Goal: Information Seeking & Learning: Learn about a topic

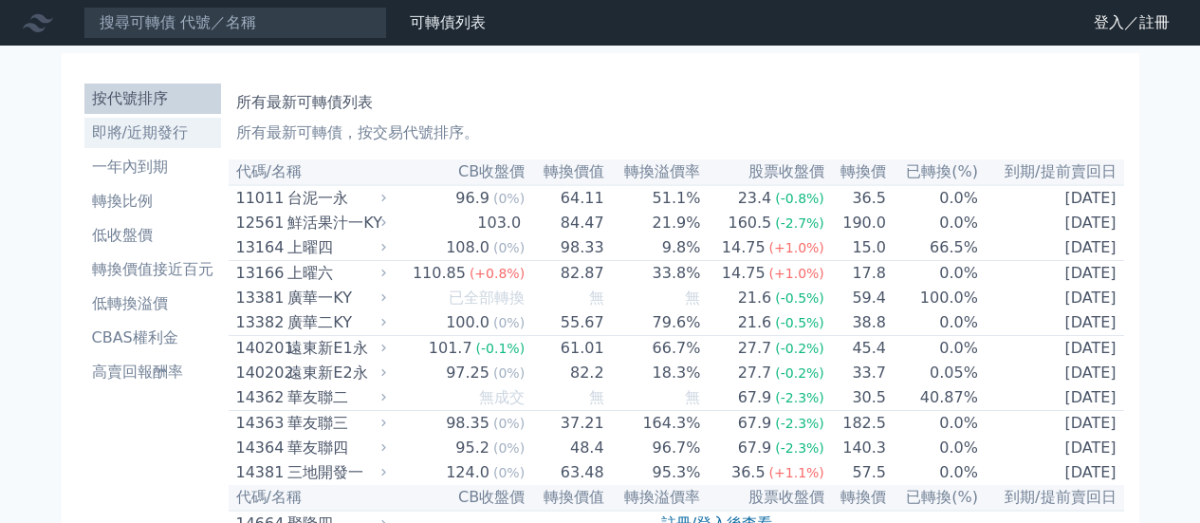
click at [164, 134] on li "即將/近期發行" at bounding box center [152, 132] width 137 height 23
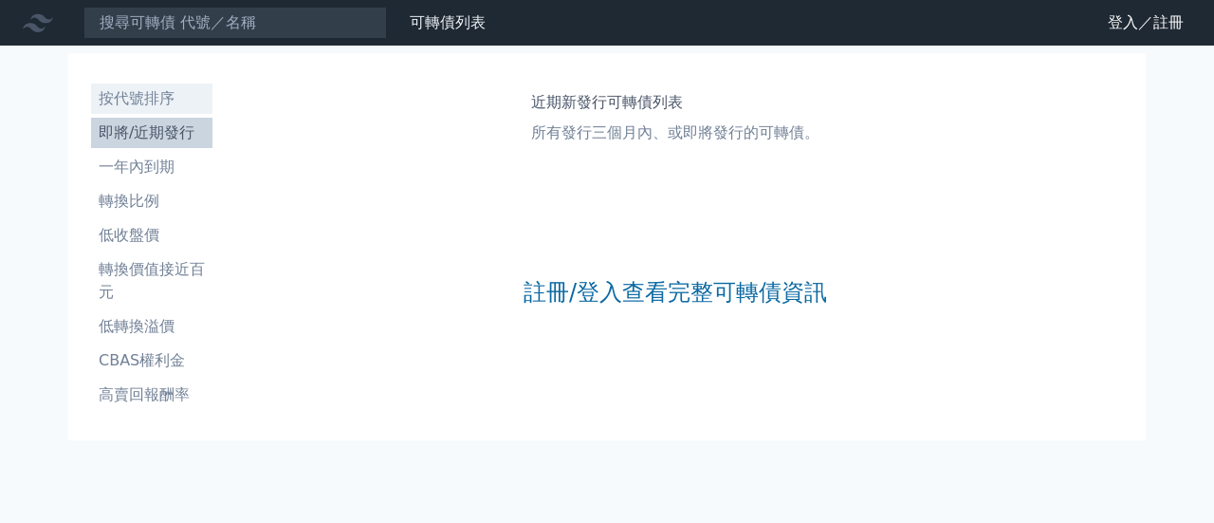
click at [130, 101] on li "按代號排序" at bounding box center [151, 98] width 121 height 23
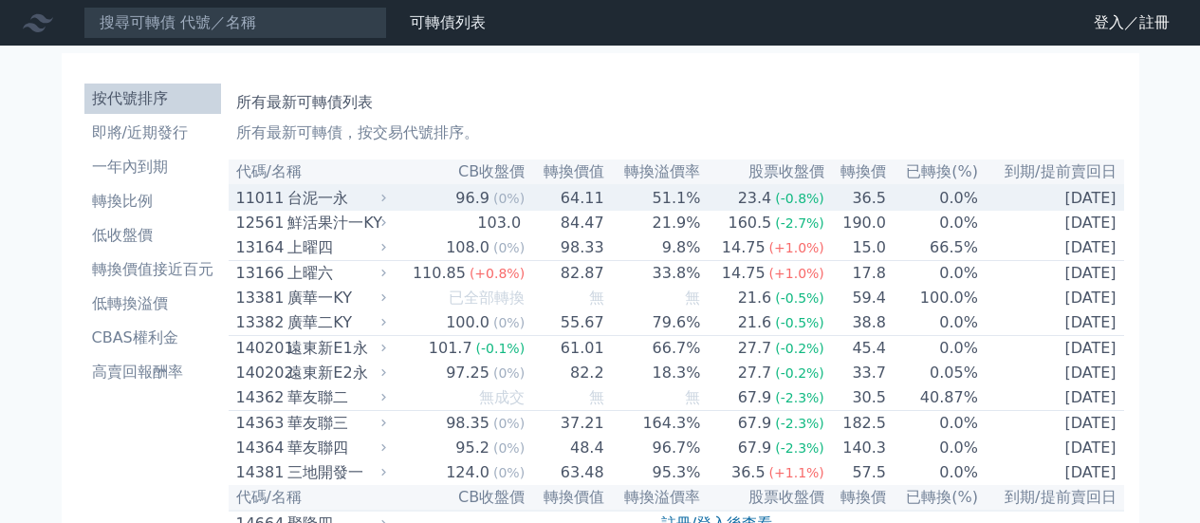
click at [341, 206] on div "台泥一永" at bounding box center [334, 198] width 94 height 23
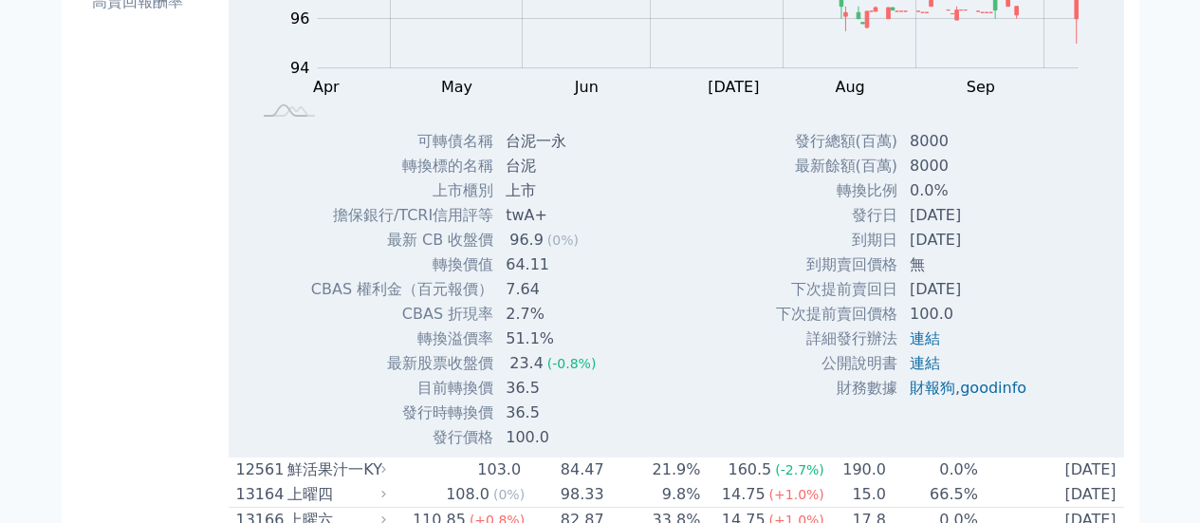
scroll to position [379, 0]
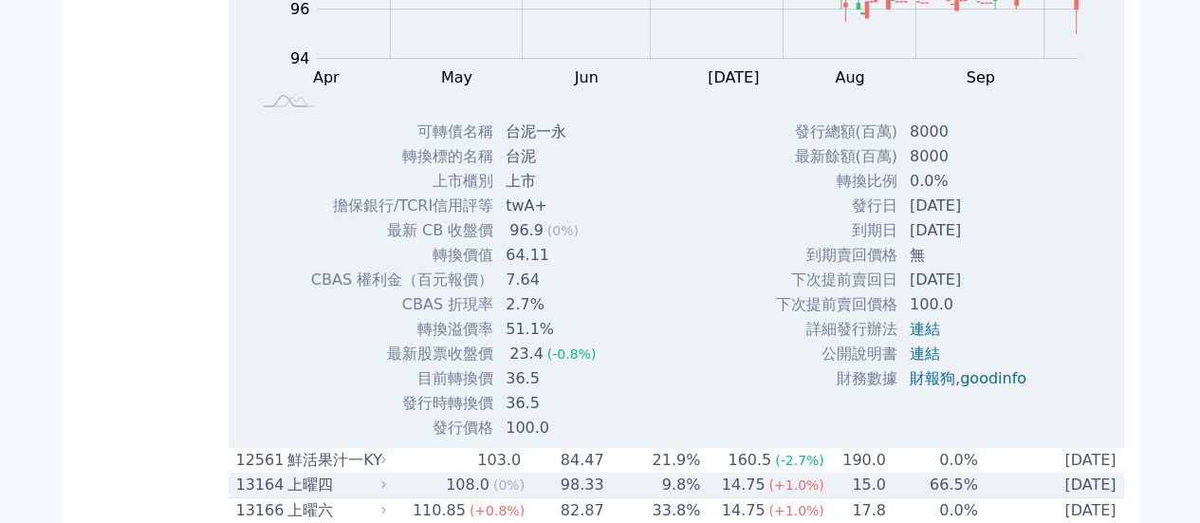
click at [303, 492] on div "上曜四" at bounding box center [334, 484] width 94 height 23
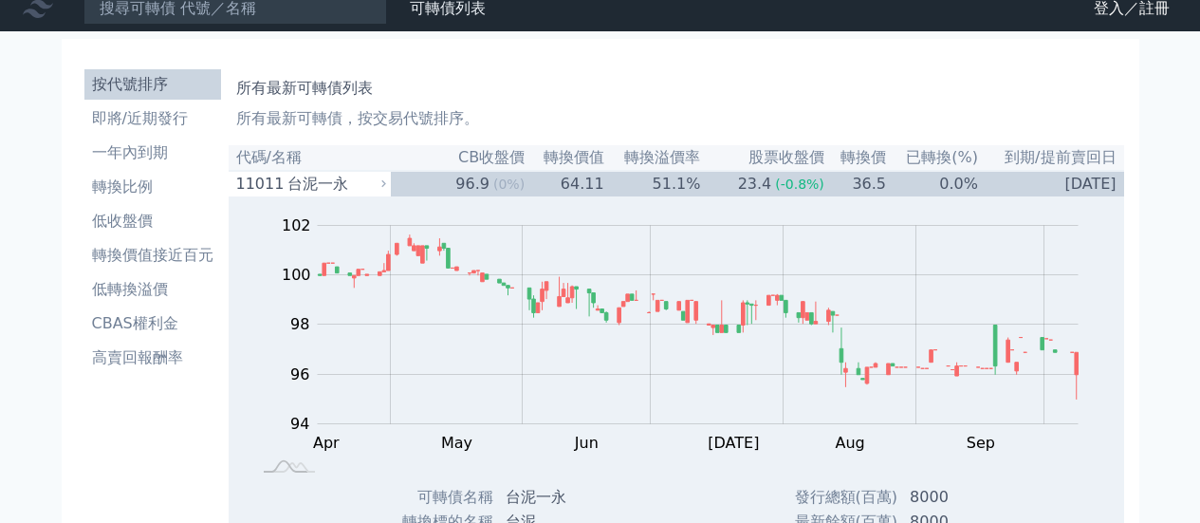
scroll to position [0, 0]
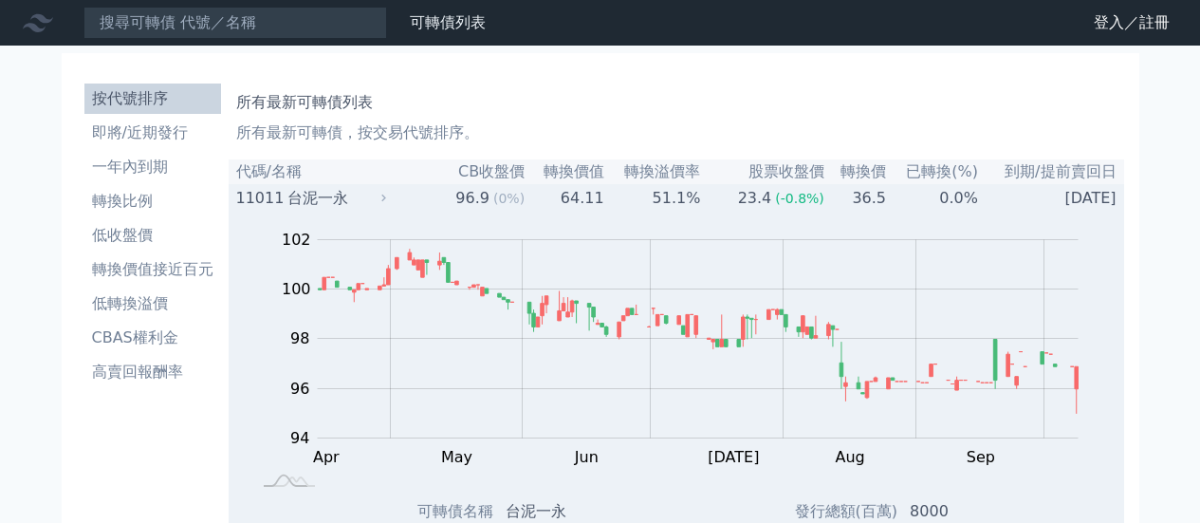
click at [257, 195] on div "11011" at bounding box center [259, 198] width 47 height 23
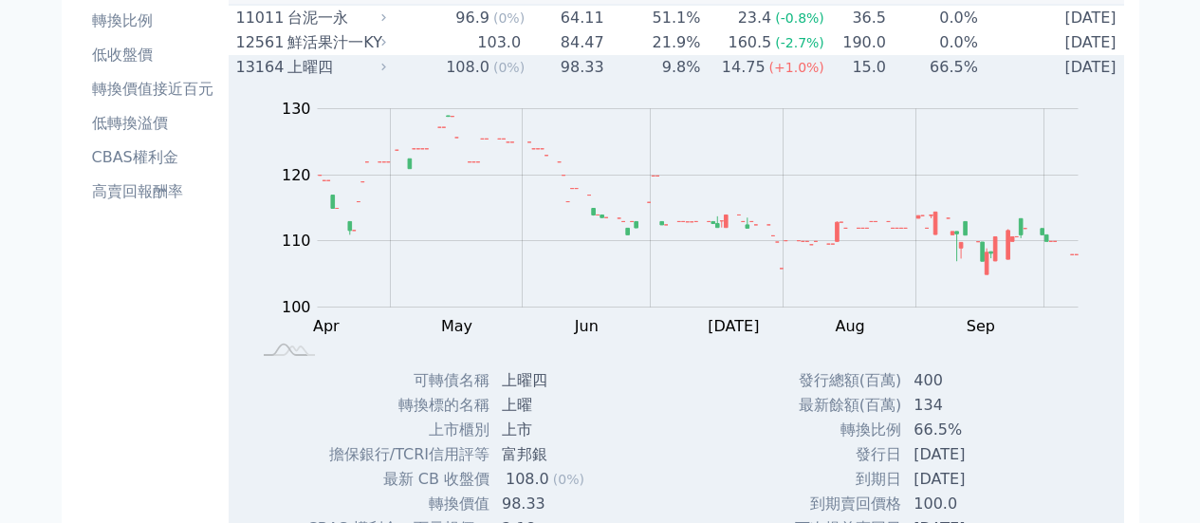
scroll to position [190, 0]
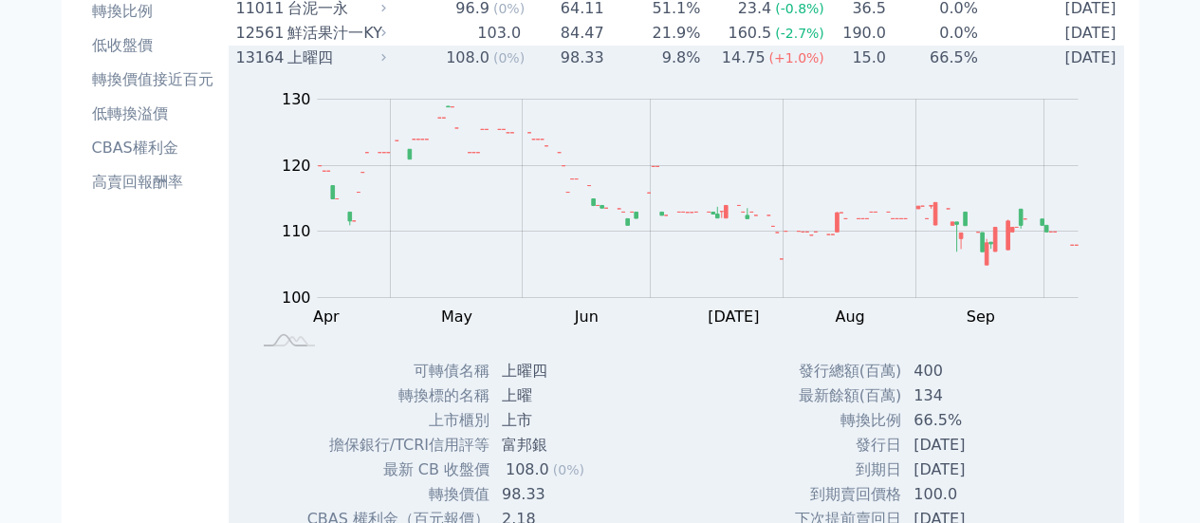
click at [360, 66] on div "上曜四" at bounding box center [334, 57] width 94 height 23
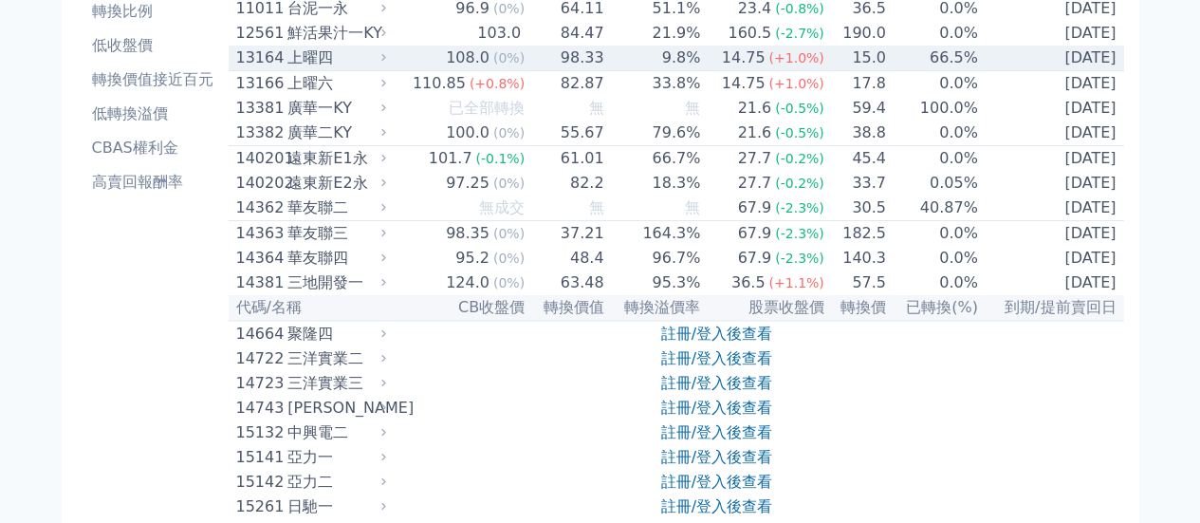
click at [359, 66] on div "上曜四" at bounding box center [334, 57] width 94 height 23
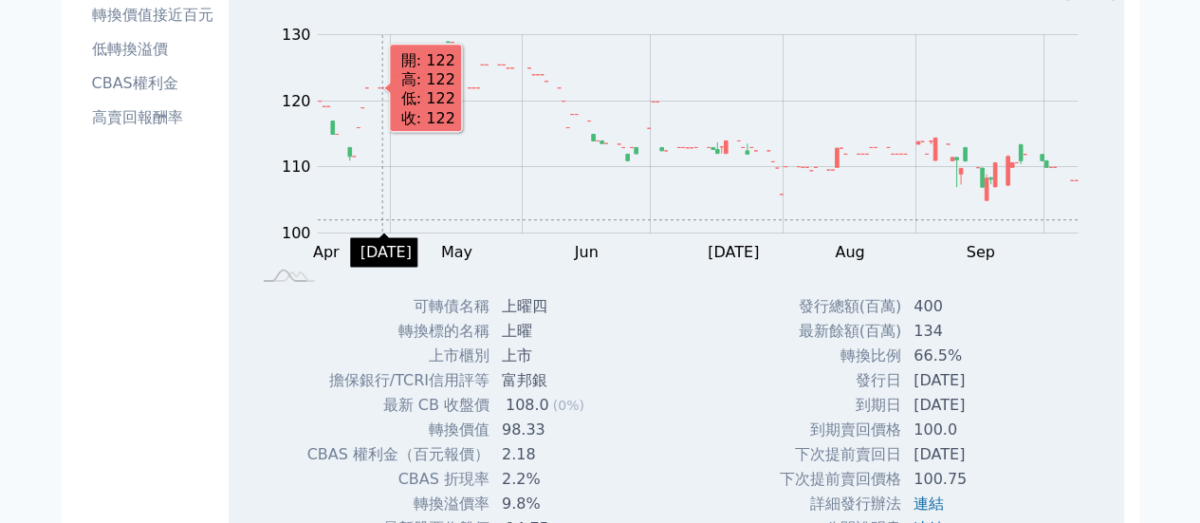
scroll to position [0, 0]
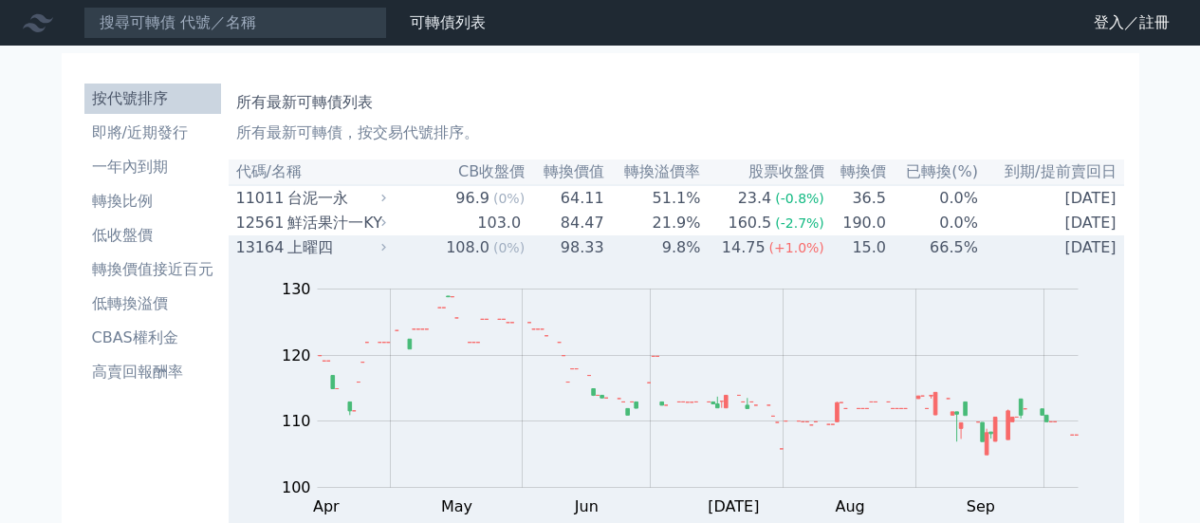
click at [331, 244] on div "上曜四" at bounding box center [334, 247] width 94 height 23
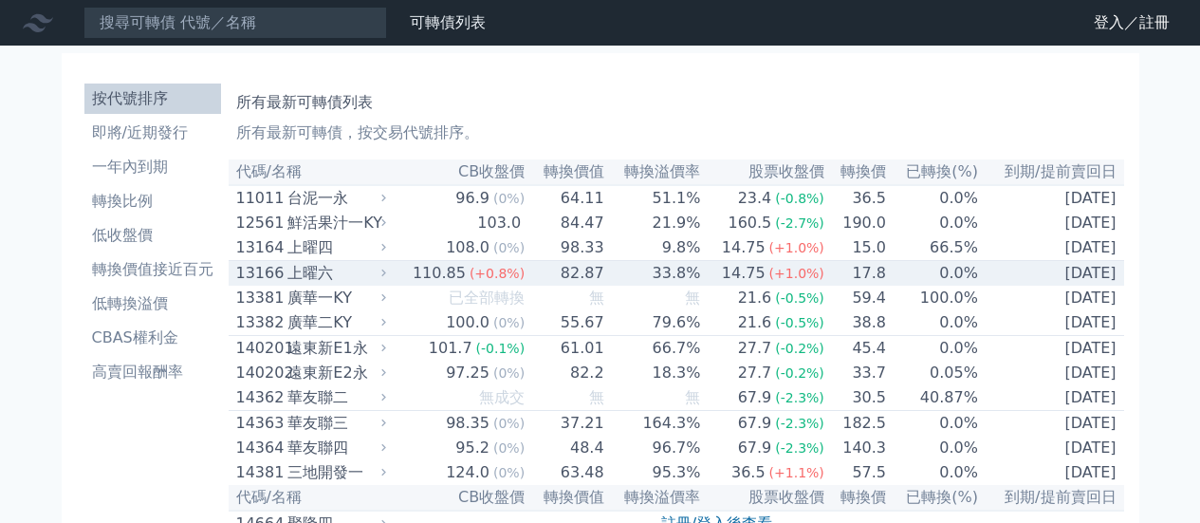
click at [332, 284] on div "上曜六" at bounding box center [334, 273] width 94 height 23
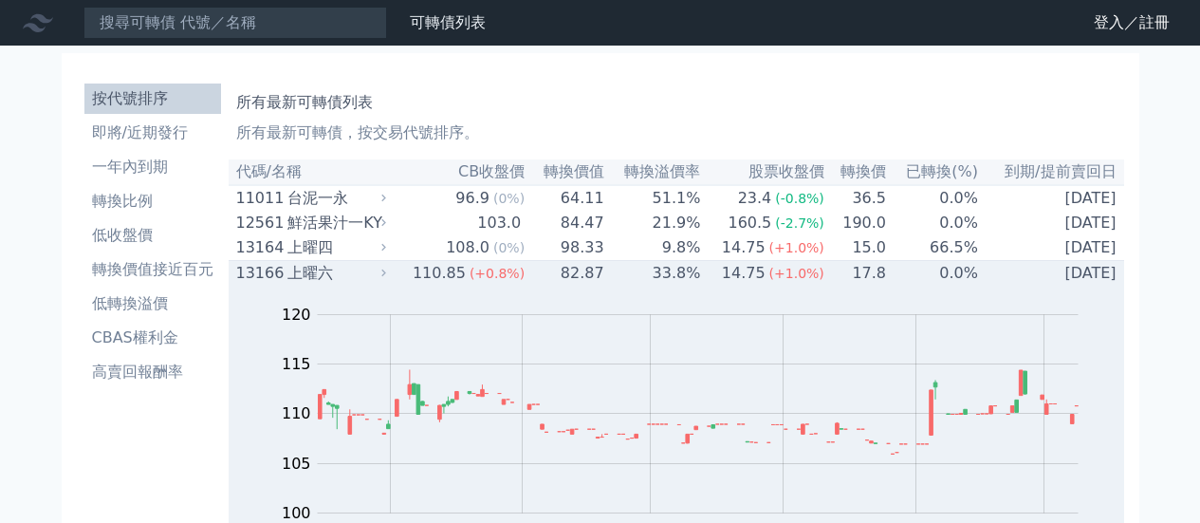
click at [321, 274] on div "上曜六" at bounding box center [334, 273] width 94 height 23
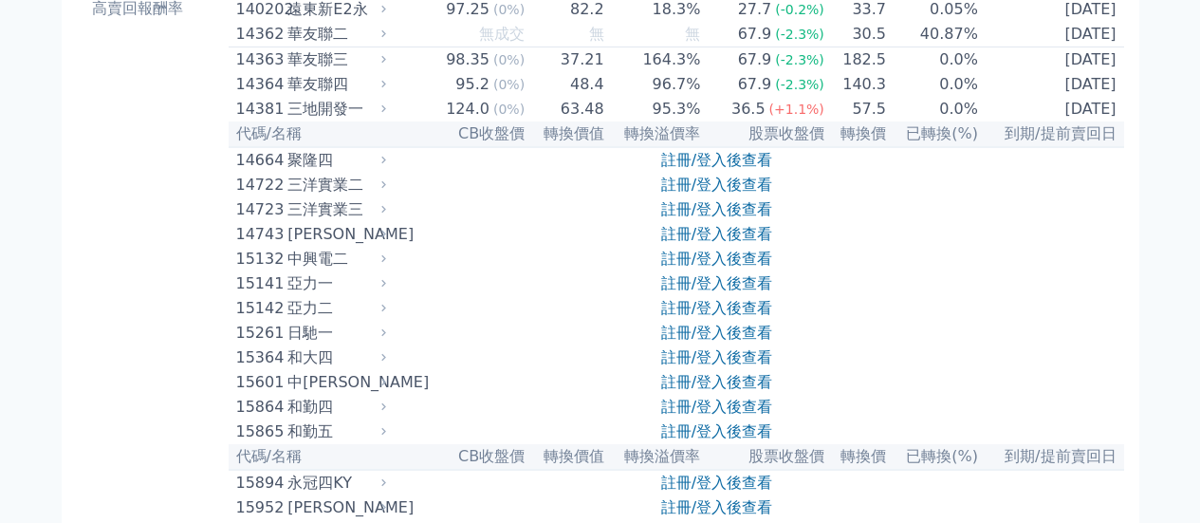
scroll to position [379, 0]
